Goal: Information Seeking & Learning: Learn about a topic

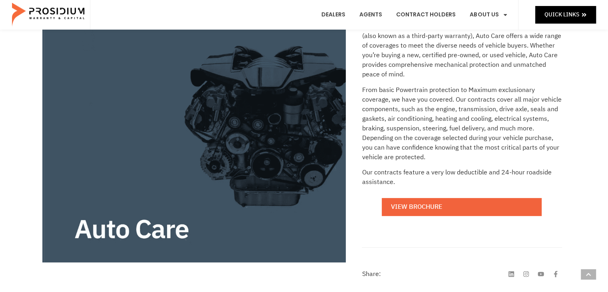
scroll to position [200, 0]
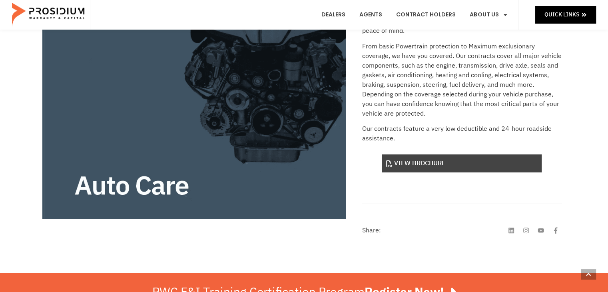
click at [432, 164] on link "View Brochure" at bounding box center [462, 163] width 160 height 18
click at [427, 159] on link "View Brochure" at bounding box center [462, 163] width 160 height 18
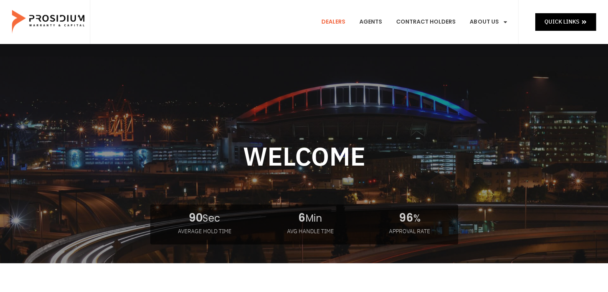
click at [337, 23] on link "Dealers" at bounding box center [333, 22] width 36 height 30
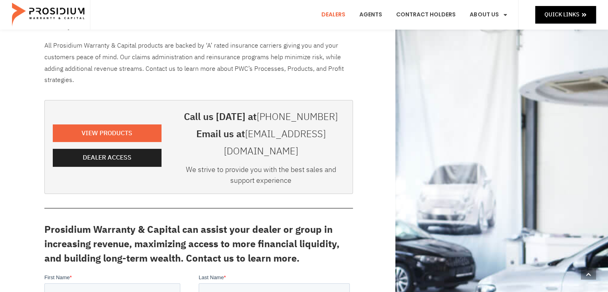
scroll to position [80, 0]
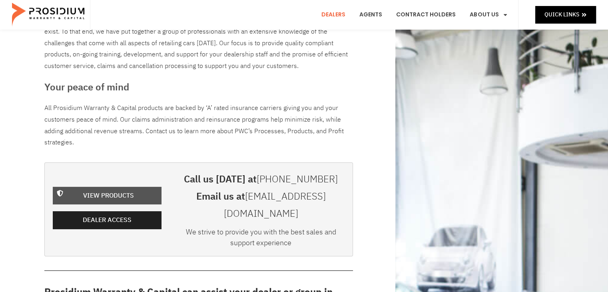
click at [118, 190] on span "View Products" at bounding box center [108, 196] width 51 height 12
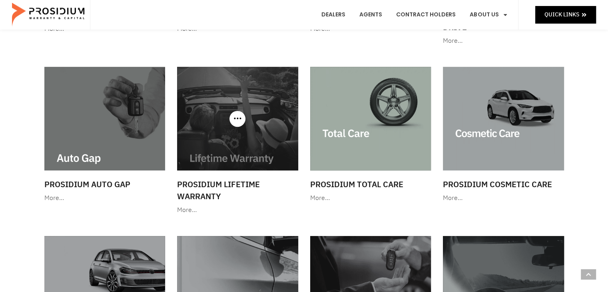
scroll to position [400, 0]
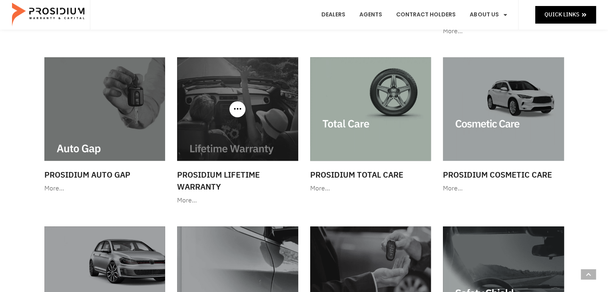
click at [177, 199] on div "More…" at bounding box center [237, 201] width 121 height 12
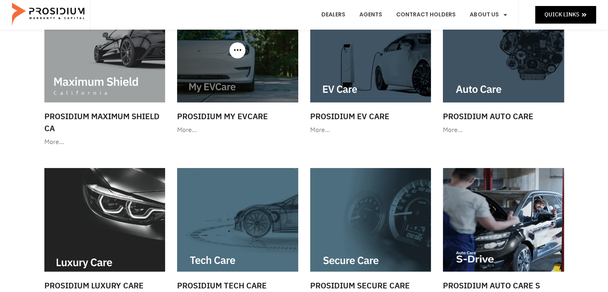
scroll to position [0, 0]
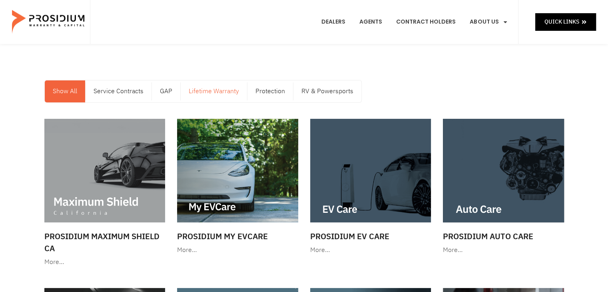
click at [225, 92] on link "Lifetime Warranty" at bounding box center [214, 91] width 66 height 22
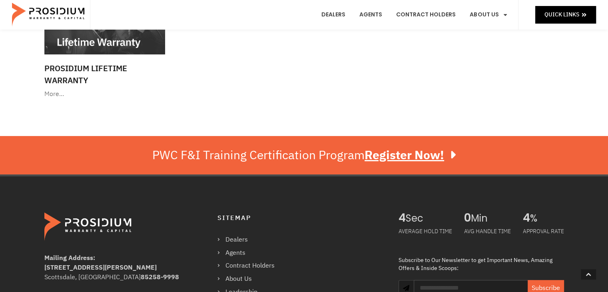
scroll to position [200, 0]
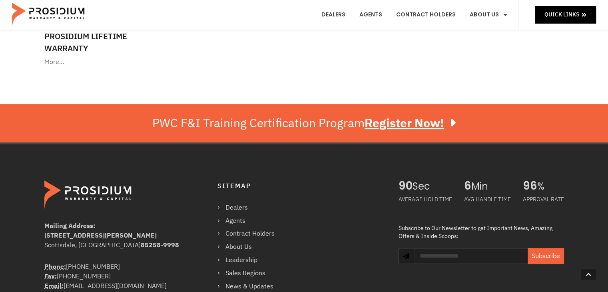
click at [50, 64] on div "More…" at bounding box center [104, 62] width 121 height 12
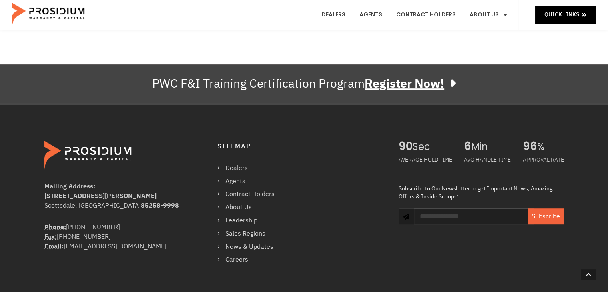
scroll to position [400, 0]
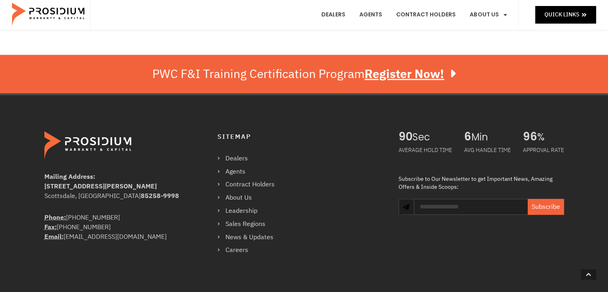
click at [484, 207] on input "Email" at bounding box center [474, 207] width 120 height 16
drag, startPoint x: 513, startPoint y: 203, endPoint x: 379, endPoint y: 195, distance: 135.0
click at [384, 200] on div "Mailing Address: [STREET_ADDRESS][PERSON_NAME] Phone: [PHONE_NUMBER] Fax: [PHON…" at bounding box center [304, 193] width 528 height 133
type input "**********"
click at [539, 212] on button "Subscribe" at bounding box center [546, 207] width 36 height 16
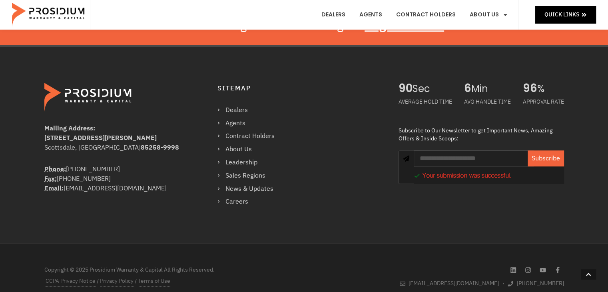
scroll to position [464, 0]
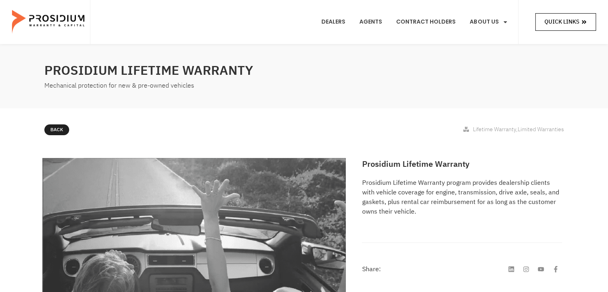
click at [553, 18] on span "Quick Links" at bounding box center [561, 22] width 35 height 10
